Goal: Transaction & Acquisition: Obtain resource

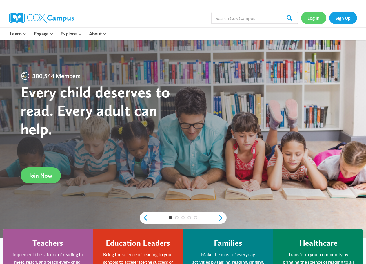
click at [308, 19] on link "Log In" at bounding box center [313, 18] width 25 height 12
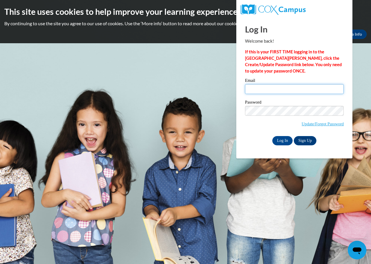
click at [308, 91] on input "Email" at bounding box center [294, 89] width 99 height 10
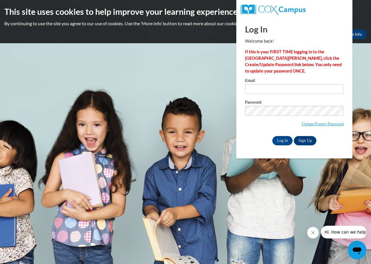
click at [268, 67] on p "If this is your FIRST TIME logging in to the NEW Cox Campus, click the Create/U…" at bounding box center [294, 62] width 99 height 26
click at [304, 89] on input "Email" at bounding box center [294, 89] width 99 height 10
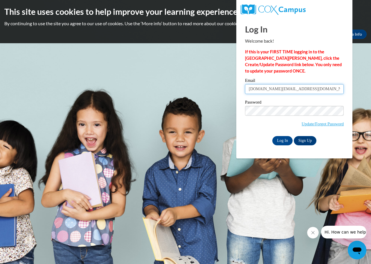
type input "lastowers.ls@gmail.com"
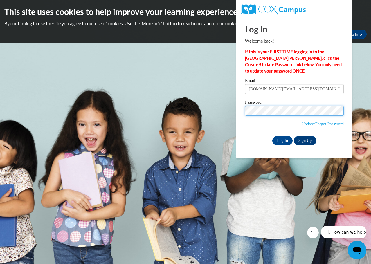
click at [272, 136] on input "Log In" at bounding box center [282, 140] width 20 height 9
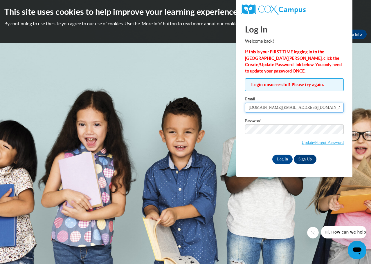
click at [308, 108] on input "lastowers.ls@gmail.com" at bounding box center [294, 108] width 99 height 10
type input "lastowers.ls@gmail.com"
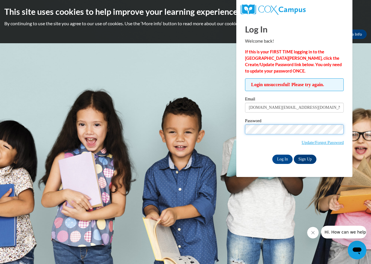
click at [272, 155] on input "Log In" at bounding box center [282, 159] width 20 height 9
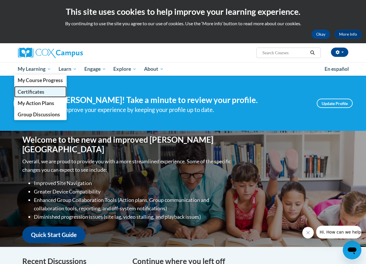
click at [29, 93] on span "Certificates" at bounding box center [31, 92] width 27 height 6
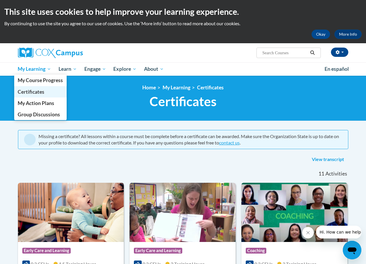
click at [39, 93] on span "Certificates" at bounding box center [31, 92] width 27 height 6
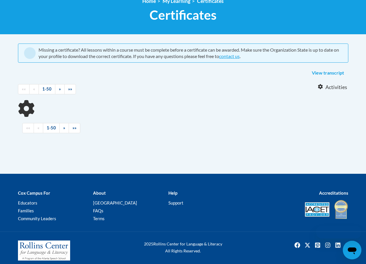
scroll to position [87, 0]
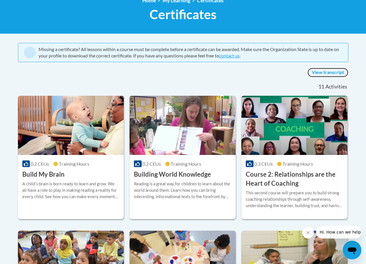
click at [335, 72] on link "View transcript" at bounding box center [328, 72] width 41 height 9
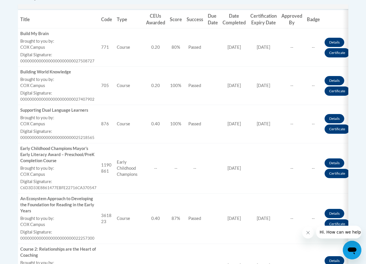
scroll to position [232, 0]
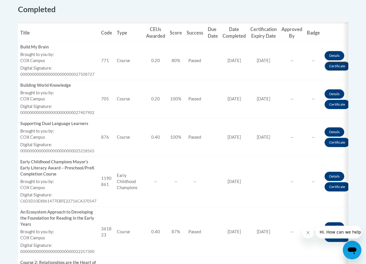
click at [327, 68] on link "Certificate" at bounding box center [337, 65] width 25 height 9
click at [339, 104] on link "Certificate" at bounding box center [337, 104] width 25 height 9
drag, startPoint x: 0, startPoint y: 0, endPoint x: 328, endPoint y: 141, distance: 357.4
click at [328, 141] on link "Certificate" at bounding box center [337, 142] width 25 height 9
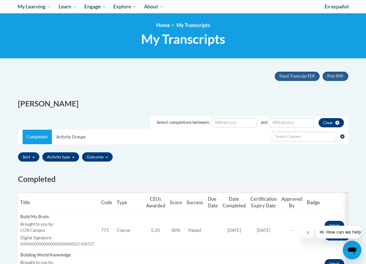
scroll to position [58, 0]
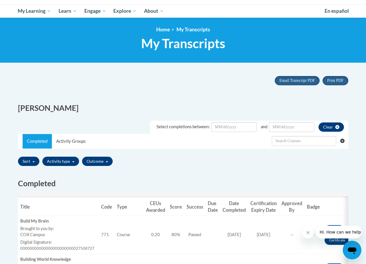
click at [305, 233] on button "Close message from company" at bounding box center [308, 233] width 12 height 12
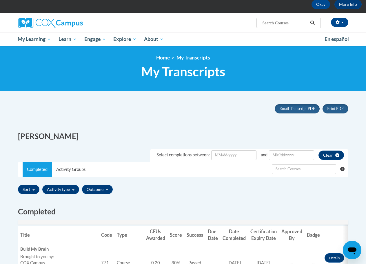
scroll to position [0, 0]
